Goal: Information Seeking & Learning: Learn about a topic

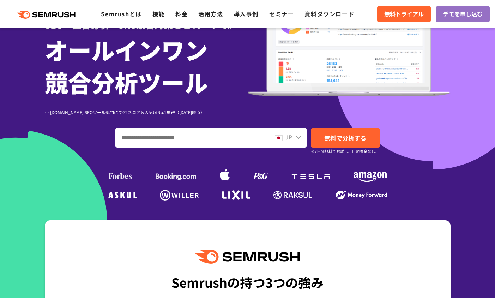
scroll to position [188, 0]
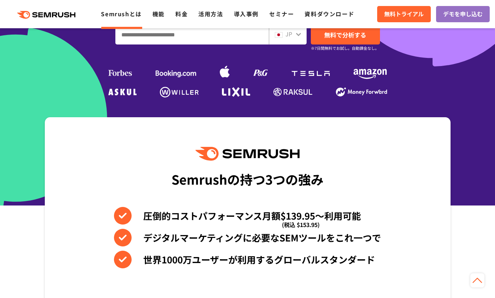
click at [114, 14] on link "Semrushとは" at bounding box center [121, 14] width 41 height 8
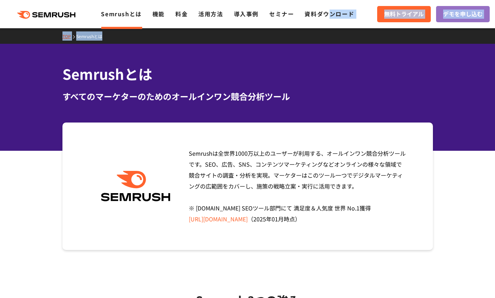
drag, startPoint x: 343, startPoint y: 16, endPoint x: 321, endPoint y: 31, distance: 26.8
